Goal: Transaction & Acquisition: Book appointment/travel/reservation

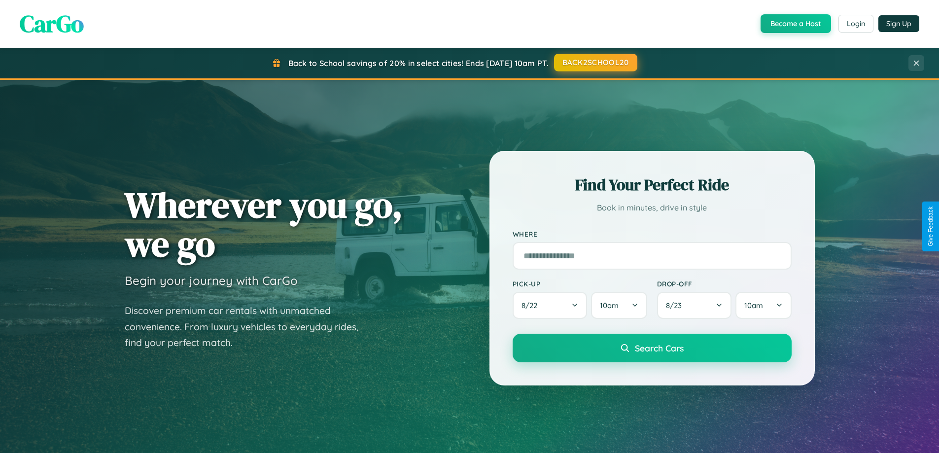
click at [595, 63] on button "BACK2SCHOOL20" at bounding box center [595, 63] width 83 height 18
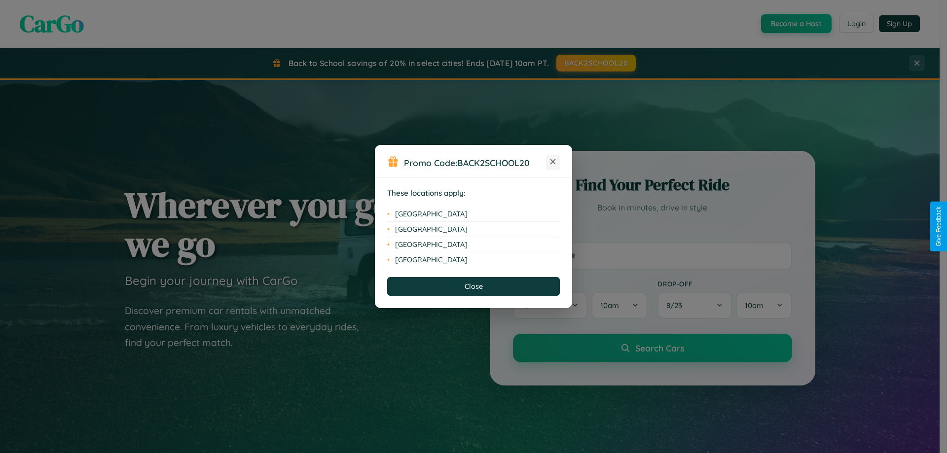
click at [553, 162] on icon at bounding box center [552, 161] width 5 height 5
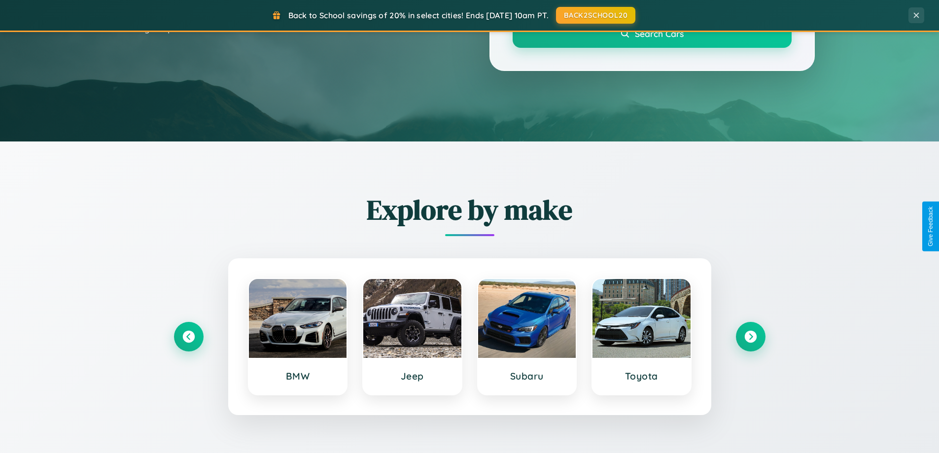
scroll to position [425, 0]
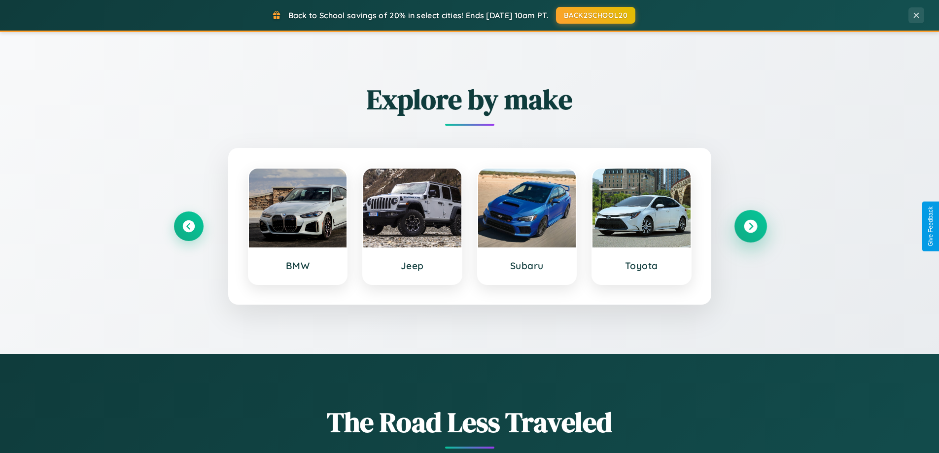
click at [750, 226] on icon at bounding box center [750, 226] width 13 height 13
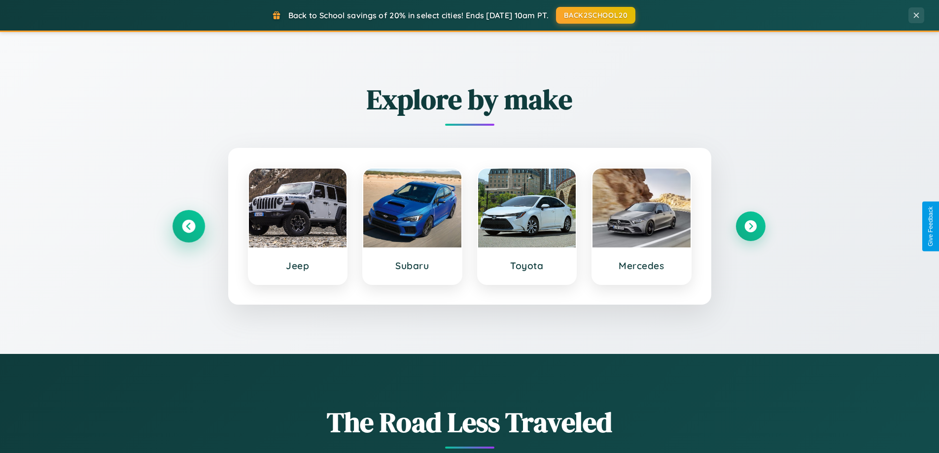
click at [188, 226] on icon at bounding box center [188, 226] width 13 height 13
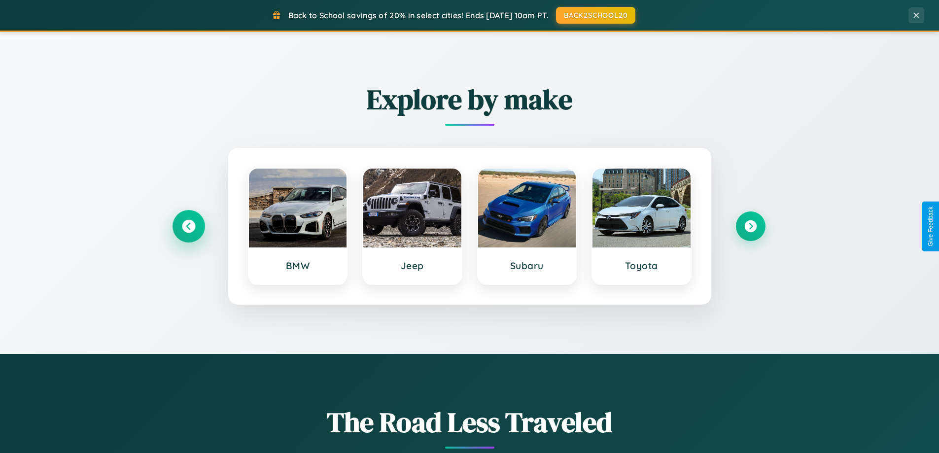
click at [188, 226] on icon at bounding box center [188, 226] width 13 height 13
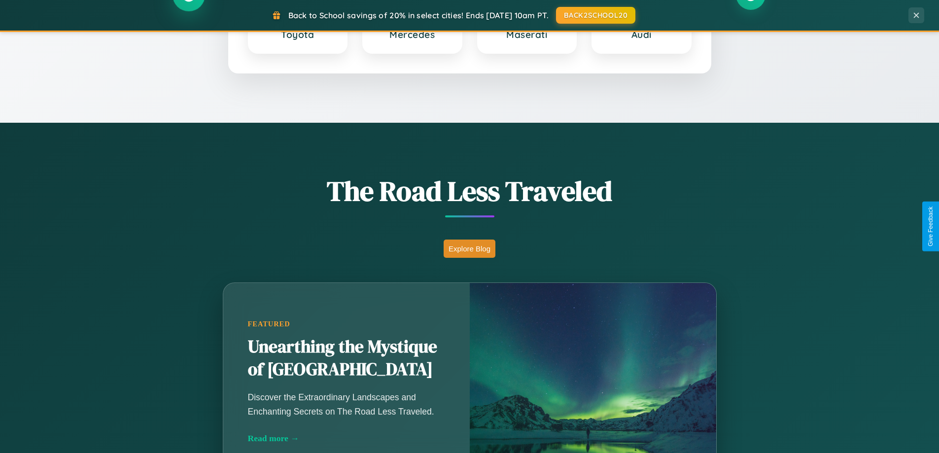
scroll to position [1584, 0]
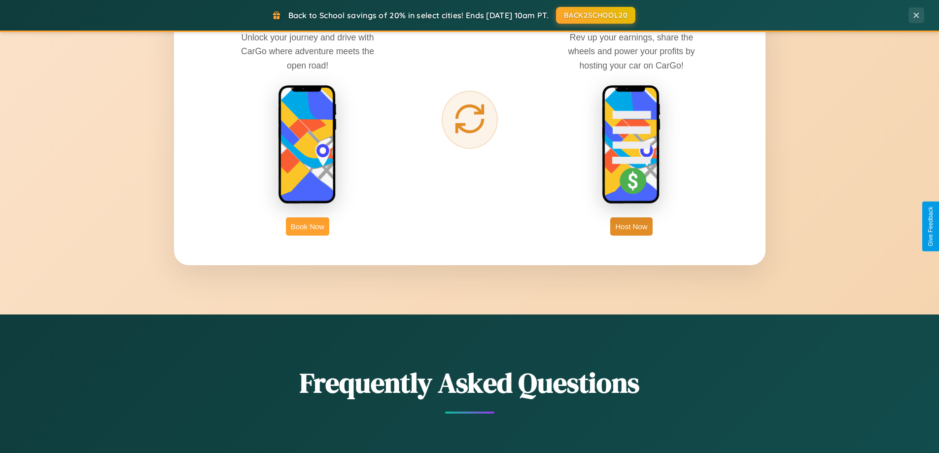
click at [308, 226] on button "Book Now" at bounding box center [307, 226] width 43 height 18
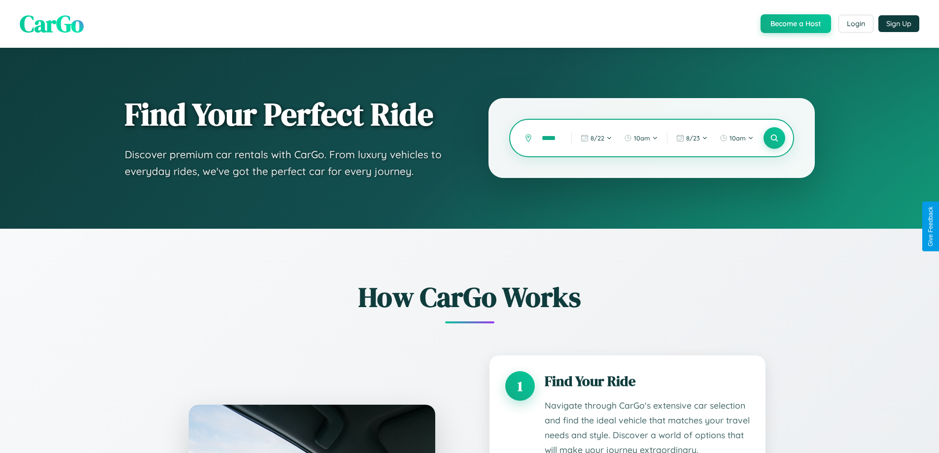
type input "******"
